Goal: Task Accomplishment & Management: Complete application form

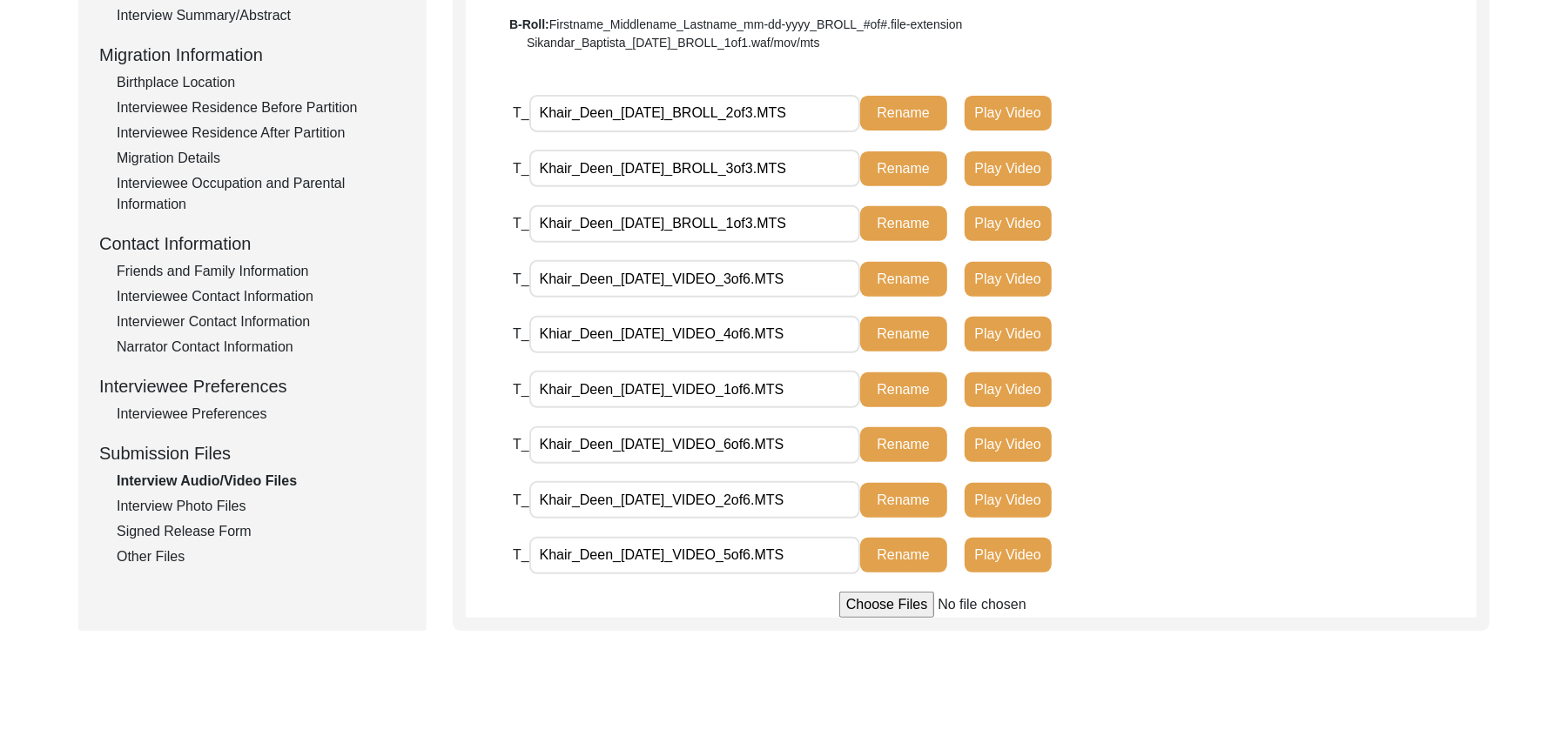
scroll to position [425, 0]
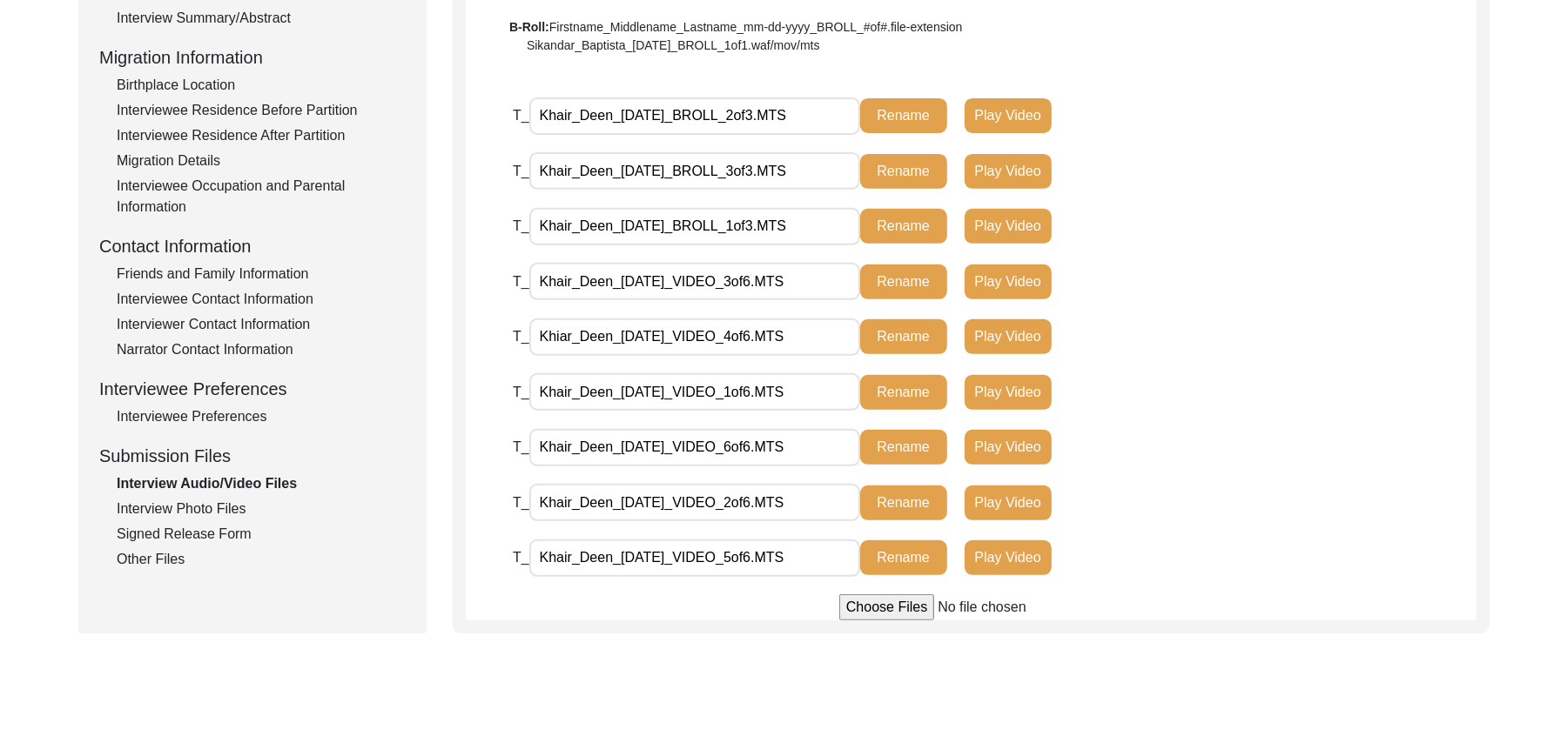
click at [176, 499] on div "Interview Photo Files" at bounding box center [260, 509] width 289 height 21
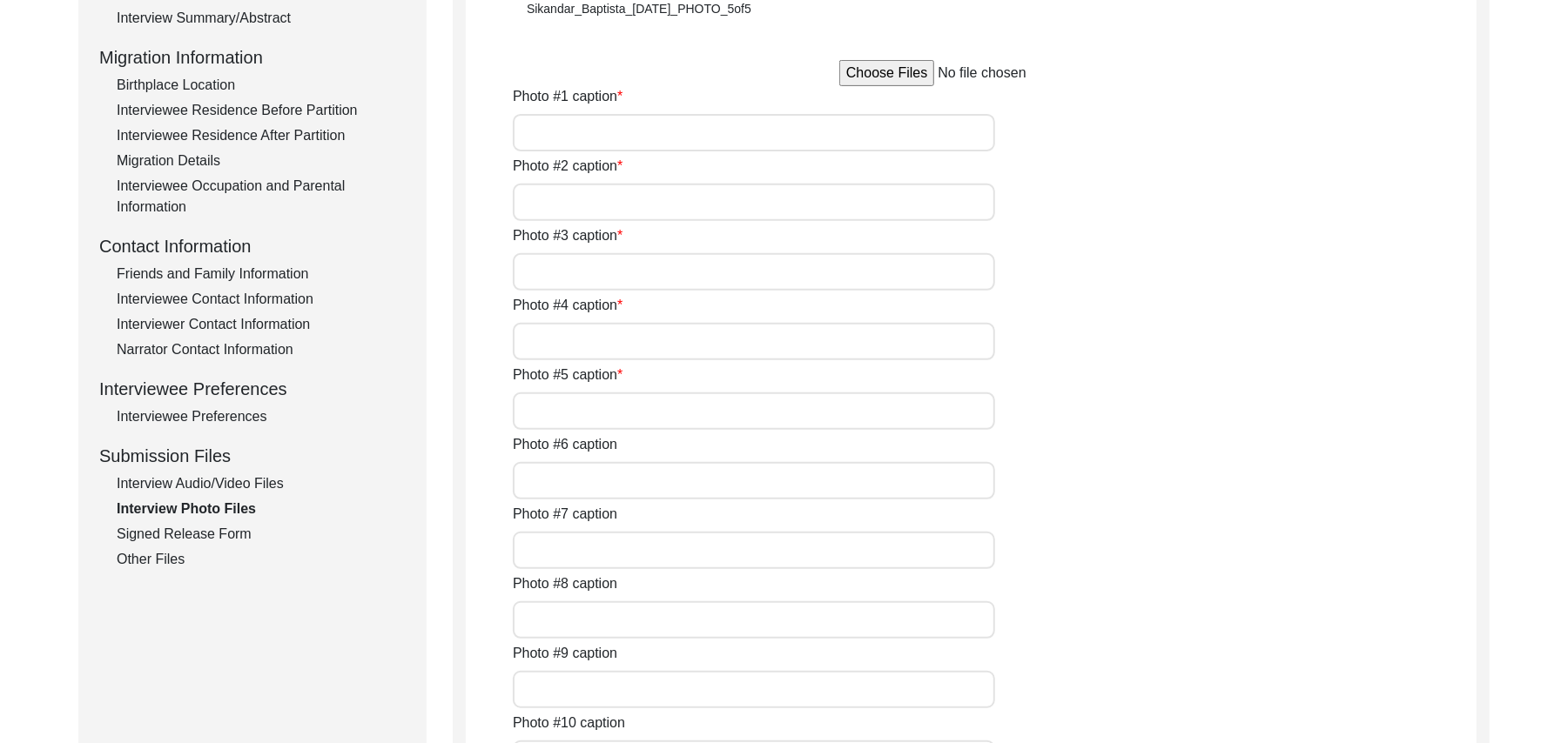
type input "[PERSON_NAME]"
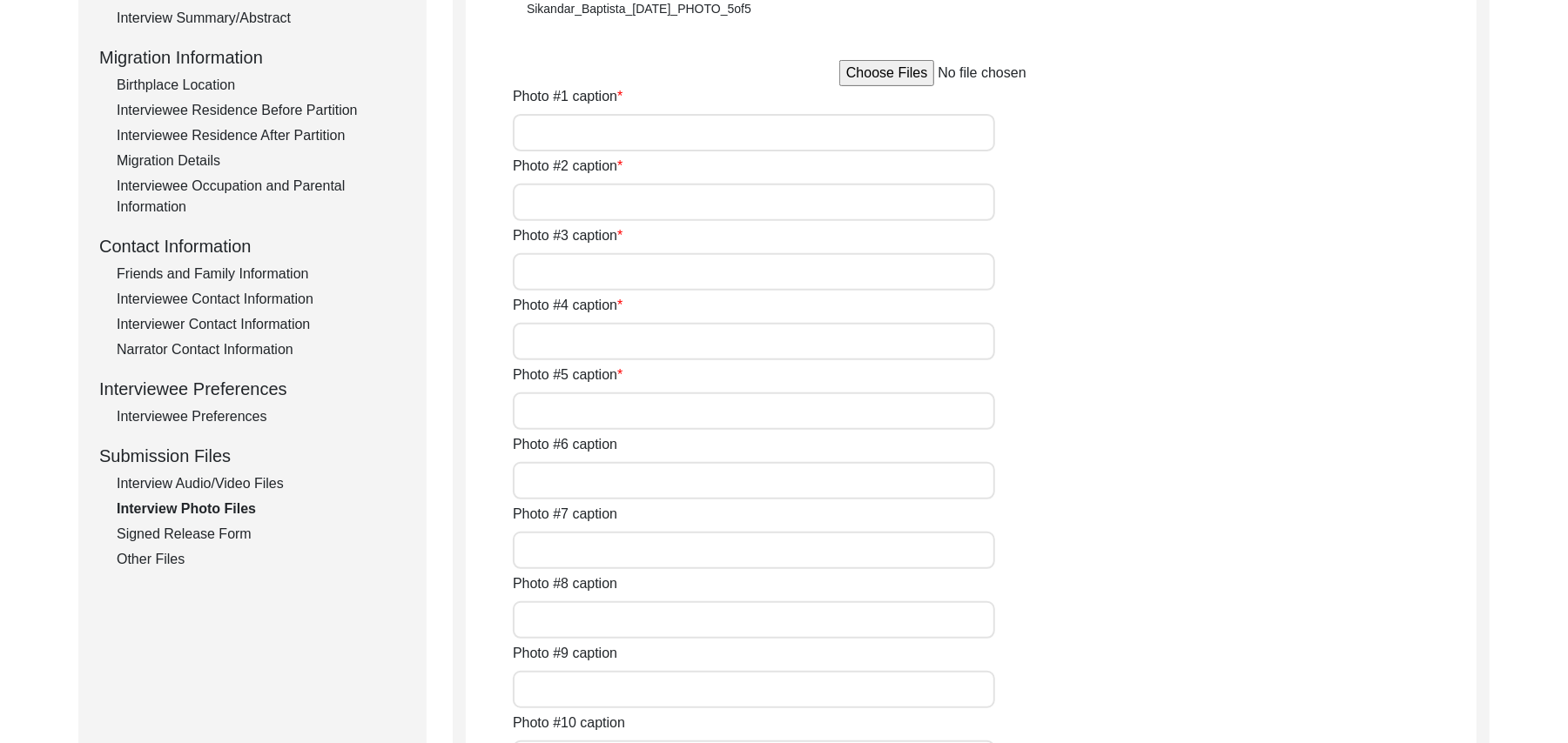
type input "N/A"
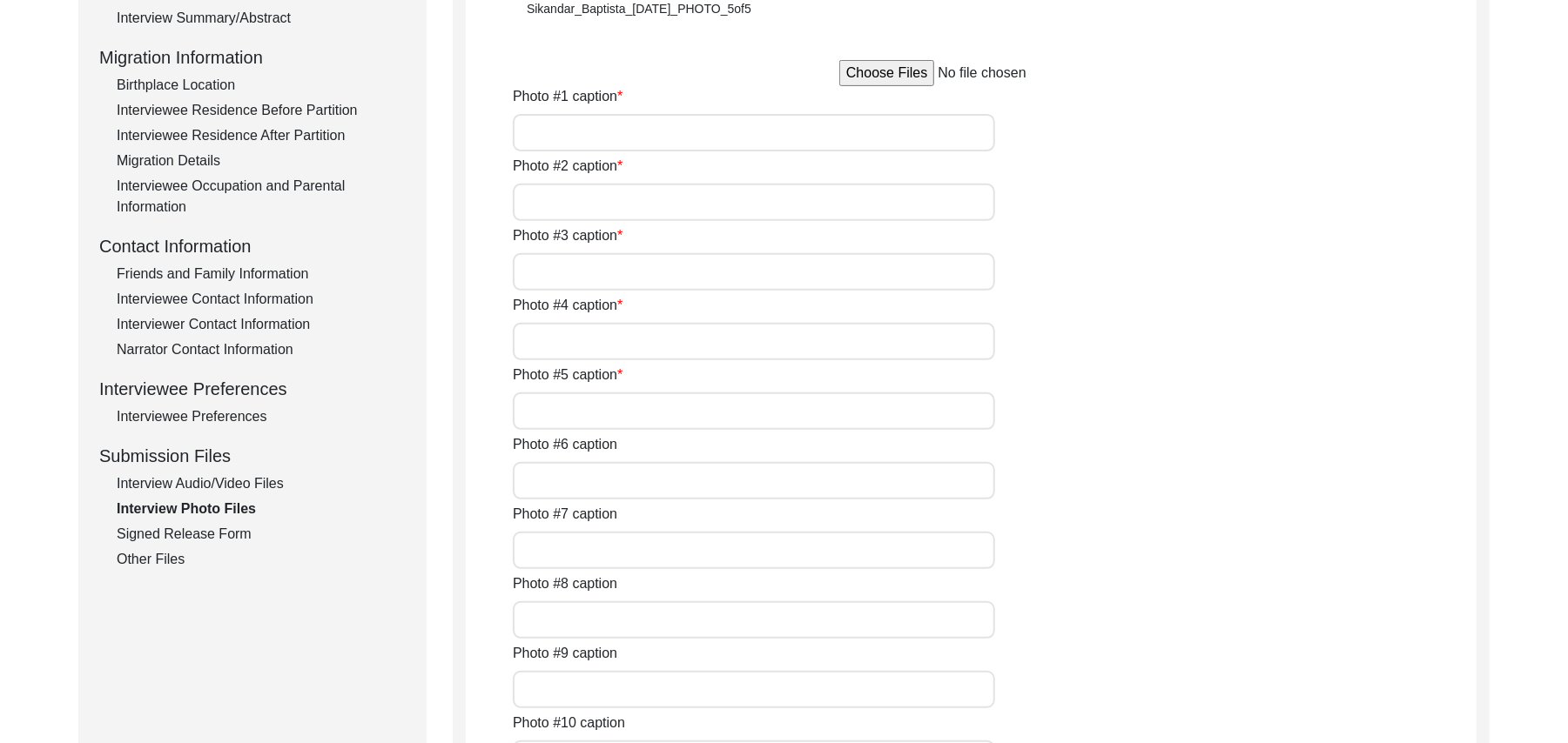
type input "N/A"
type textarea "N/A"
type input "N/A"
type input "JPG"
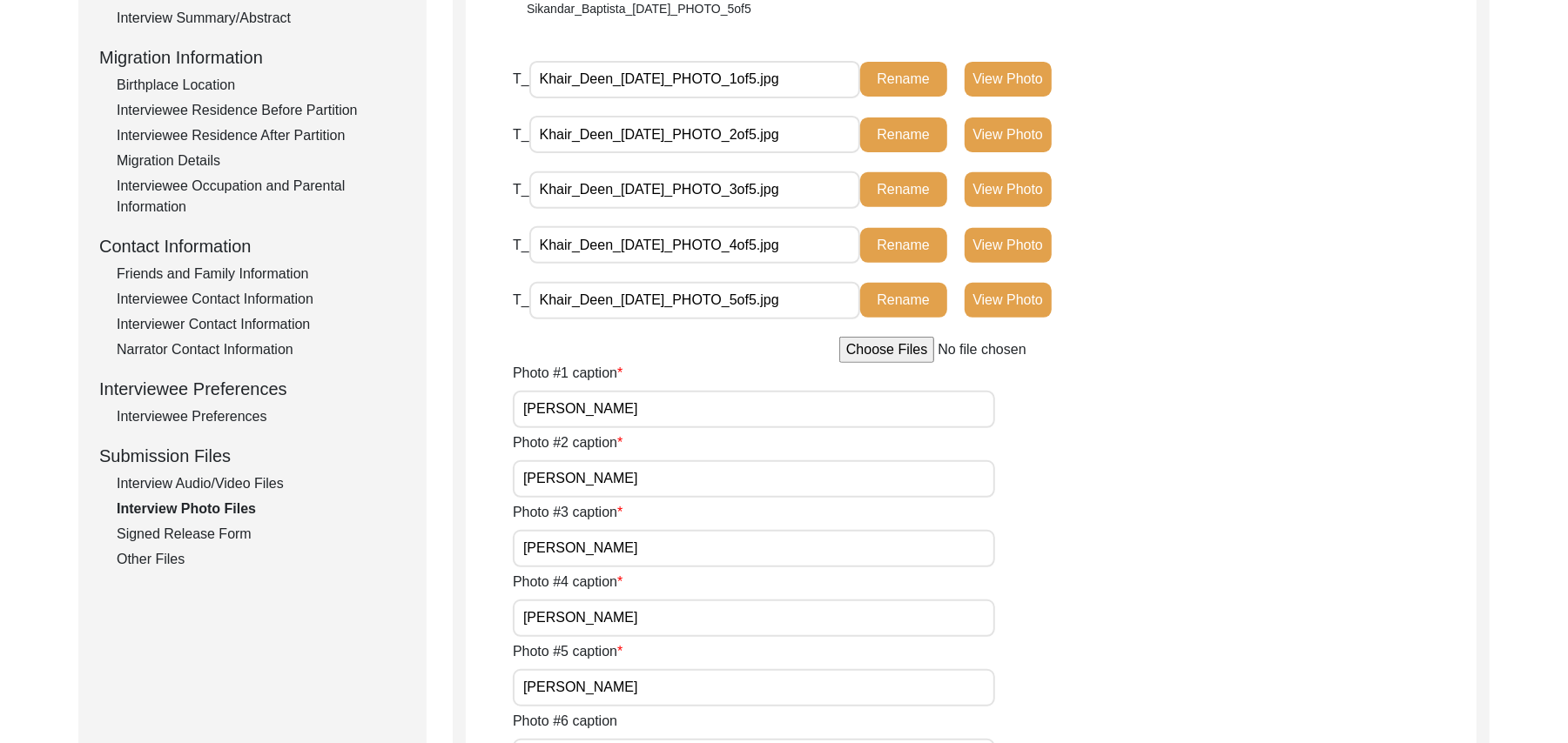
click at [182, 526] on div "Signed Release Form" at bounding box center [260, 535] width 289 height 21
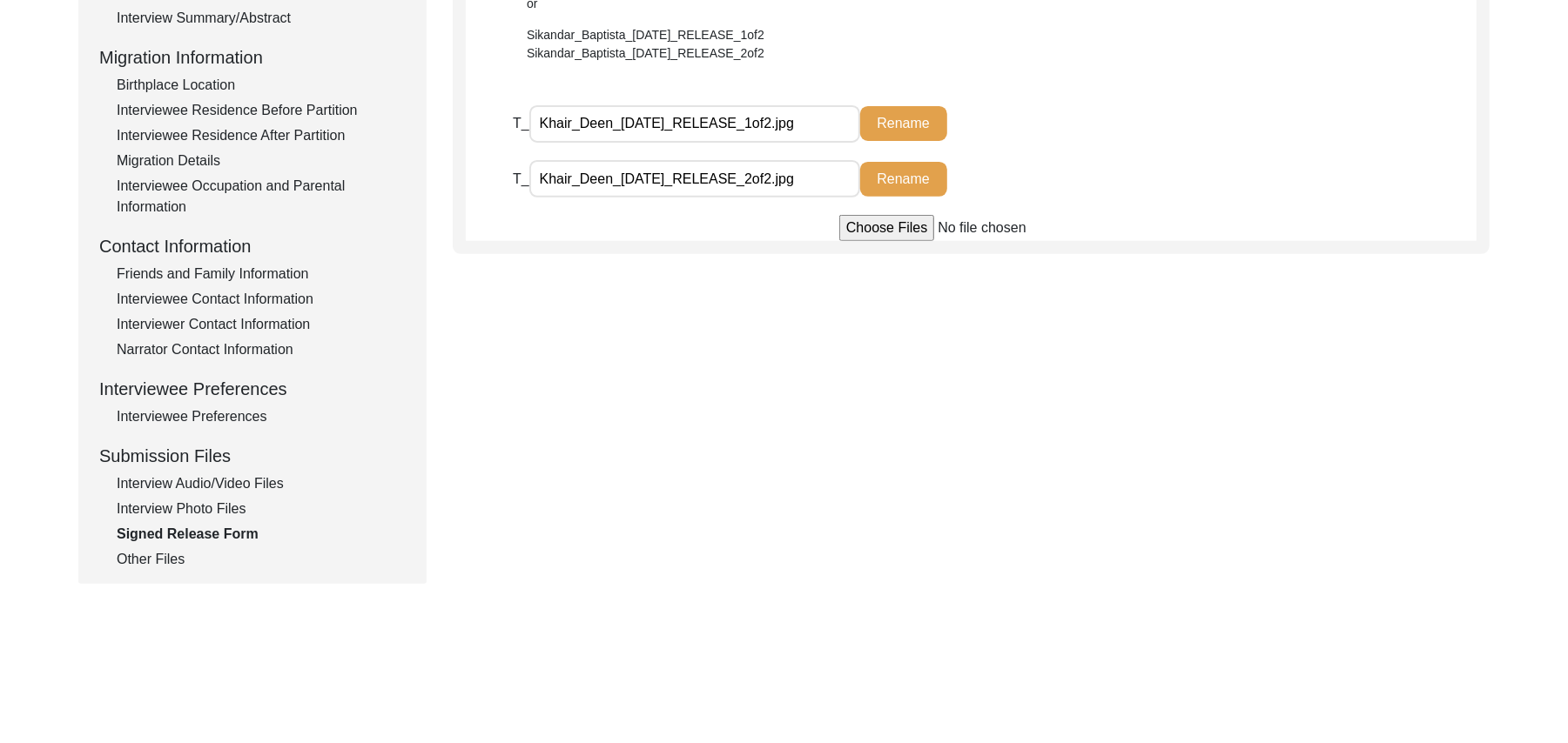
click at [163, 562] on div "Other Files" at bounding box center [260, 560] width 289 height 21
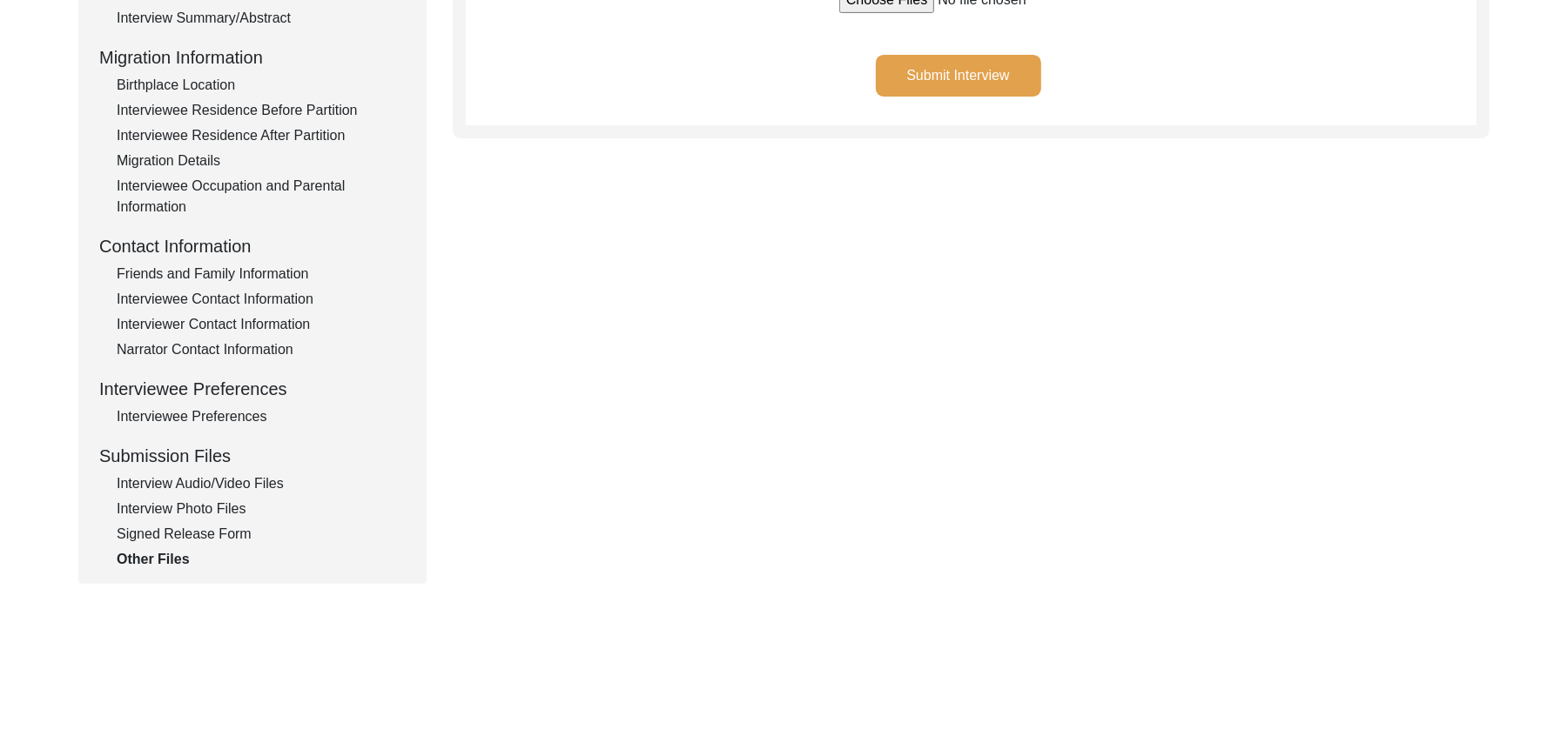
click at [909, 63] on button "Submit Interview" at bounding box center [958, 76] width 165 height 42
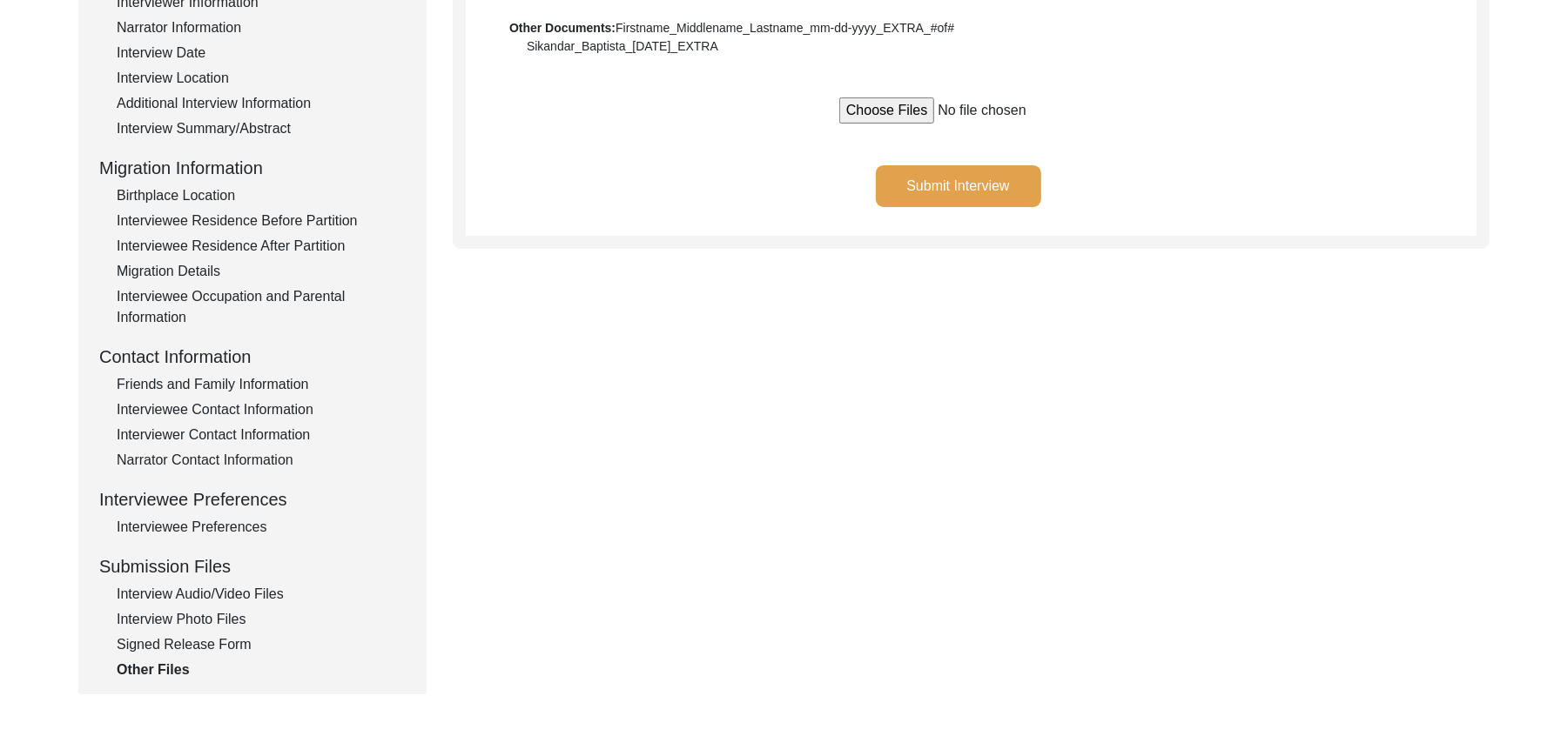
scroll to position [14, 0]
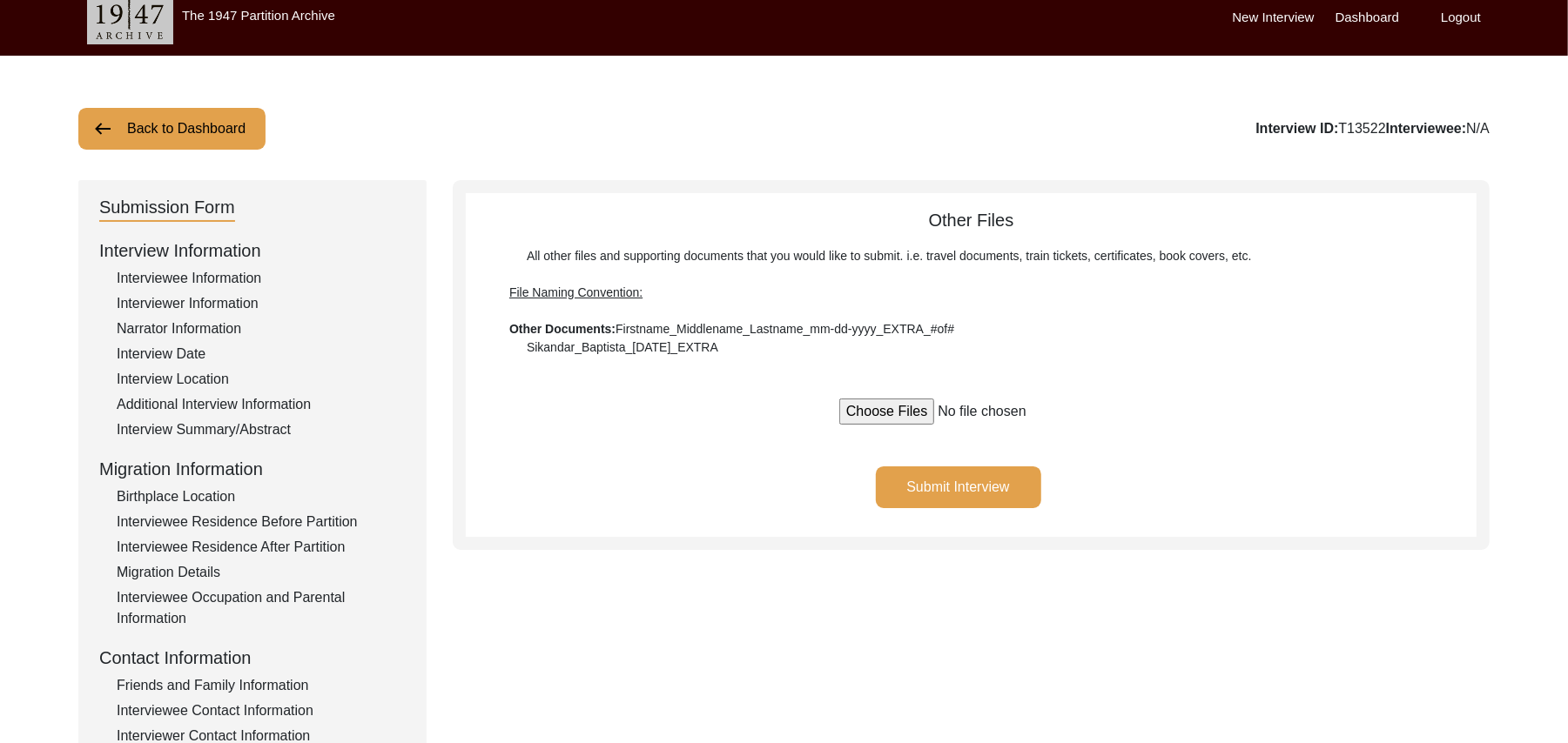
click at [182, 122] on button "Back to Dashboard" at bounding box center [172, 129] width 187 height 42
